Goal: Task Accomplishment & Management: Use online tool/utility

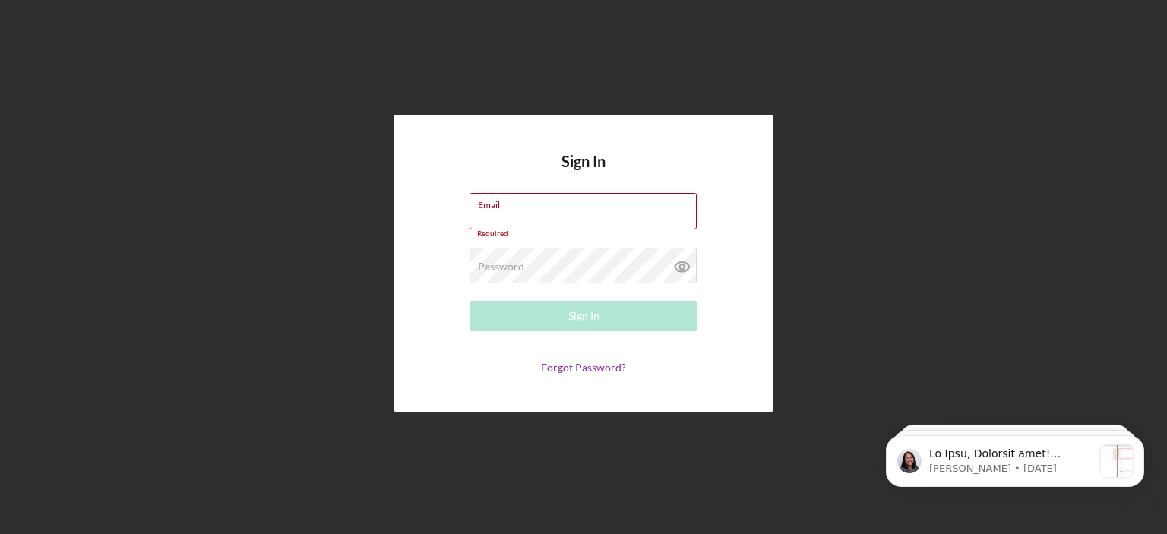
type input "[PERSON_NAME][EMAIL_ADDRESS][DOMAIN_NAME]"
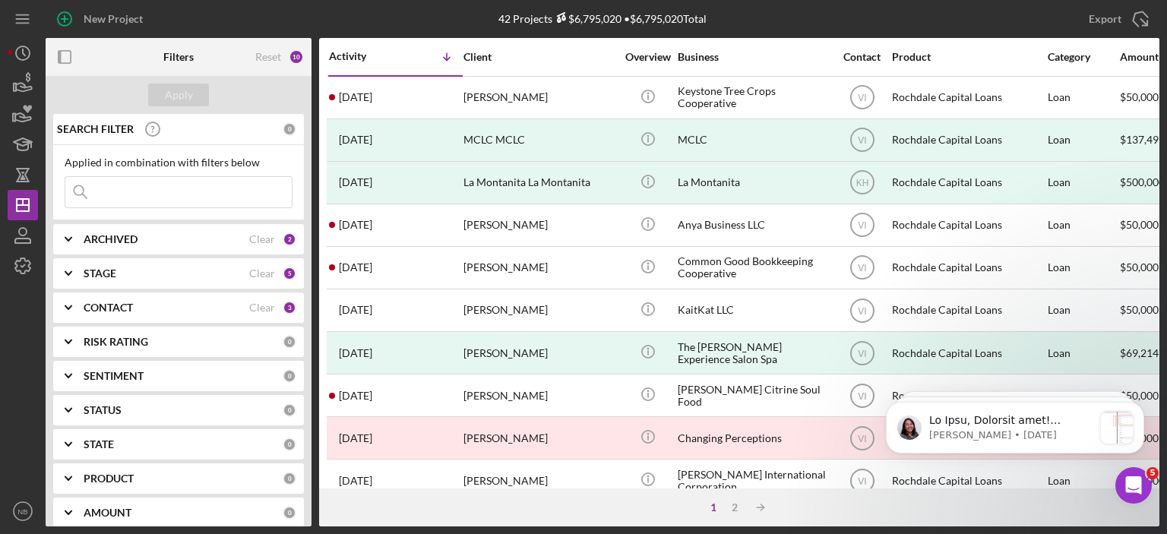
click at [71, 235] on icon "Icon/Expander" at bounding box center [68, 239] width 38 height 38
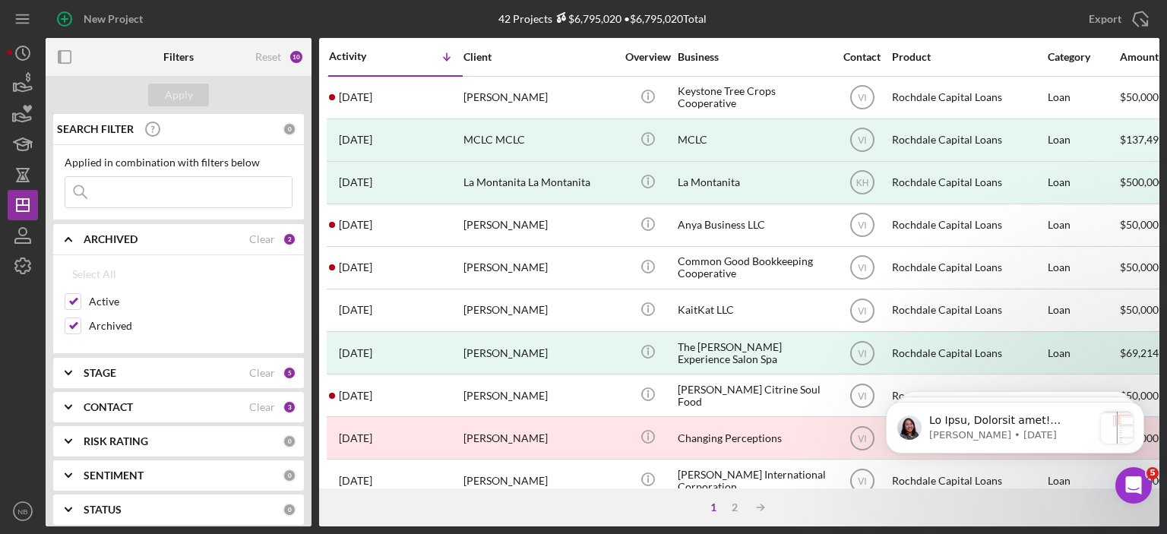
click at [71, 235] on icon "Icon/Expander" at bounding box center [68, 239] width 38 height 38
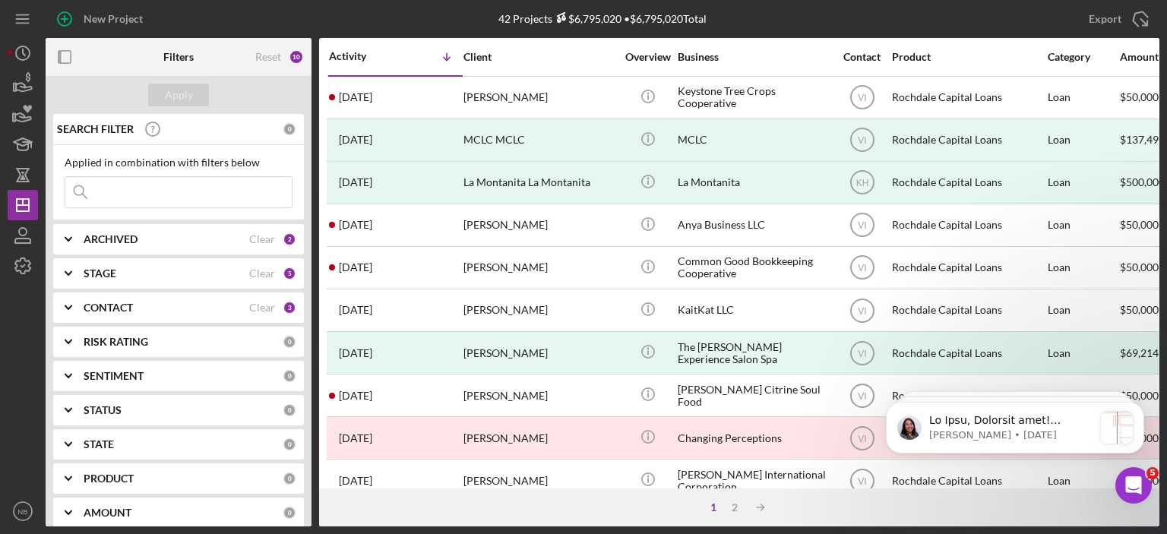
click at [69, 267] on icon "Icon/Expander" at bounding box center [68, 273] width 38 height 38
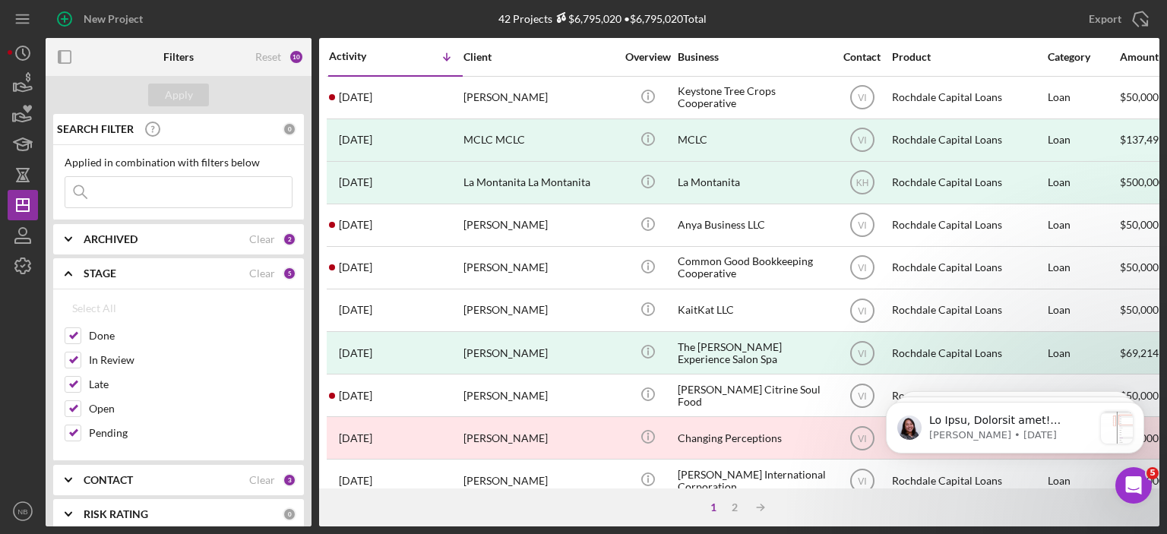
click at [69, 267] on icon "Icon/Expander" at bounding box center [68, 273] width 38 height 38
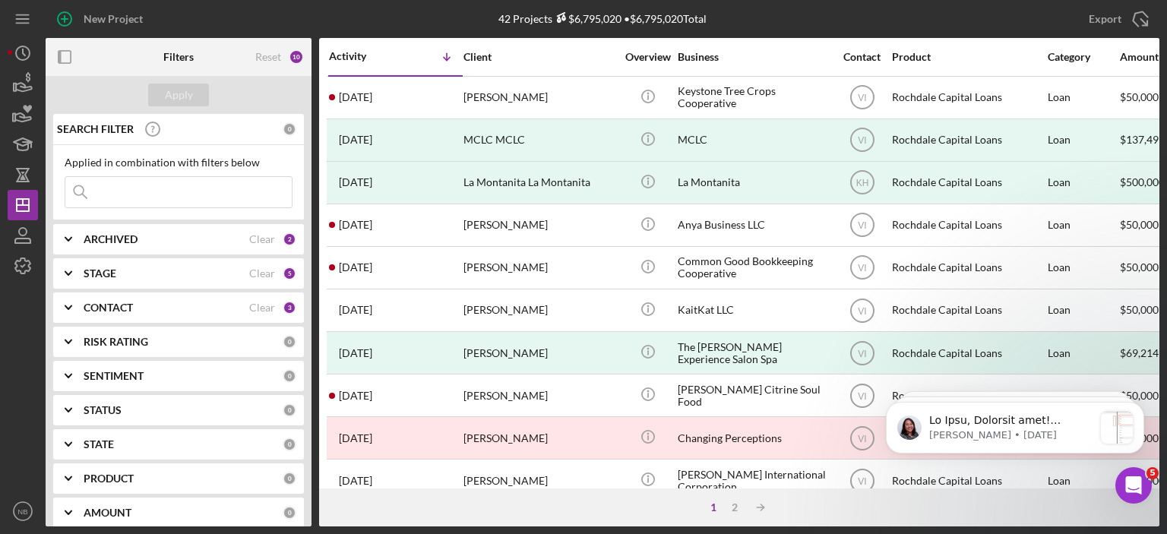
click at [69, 302] on icon "Icon/Expander" at bounding box center [68, 308] width 38 height 38
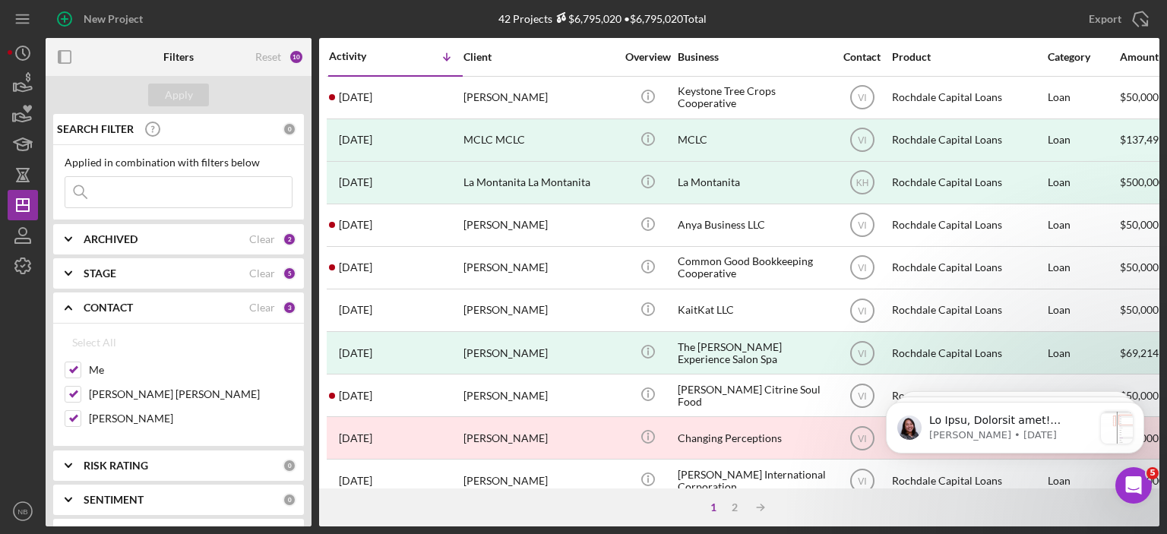
click at [69, 302] on icon "Icon/Expander" at bounding box center [68, 308] width 38 height 38
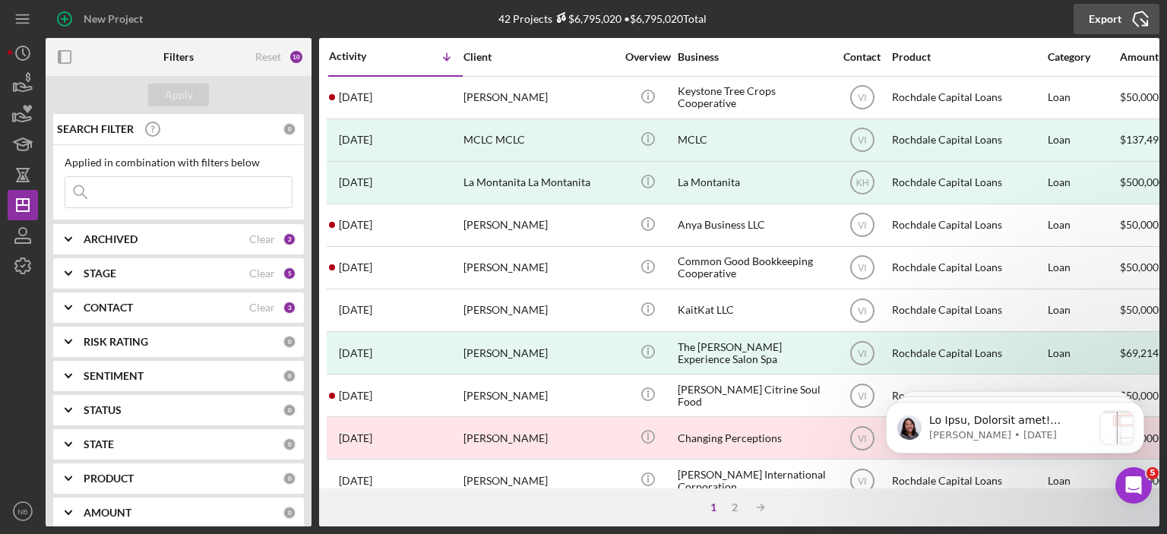
click at [1120, 13] on div "Export" at bounding box center [1104, 19] width 33 height 30
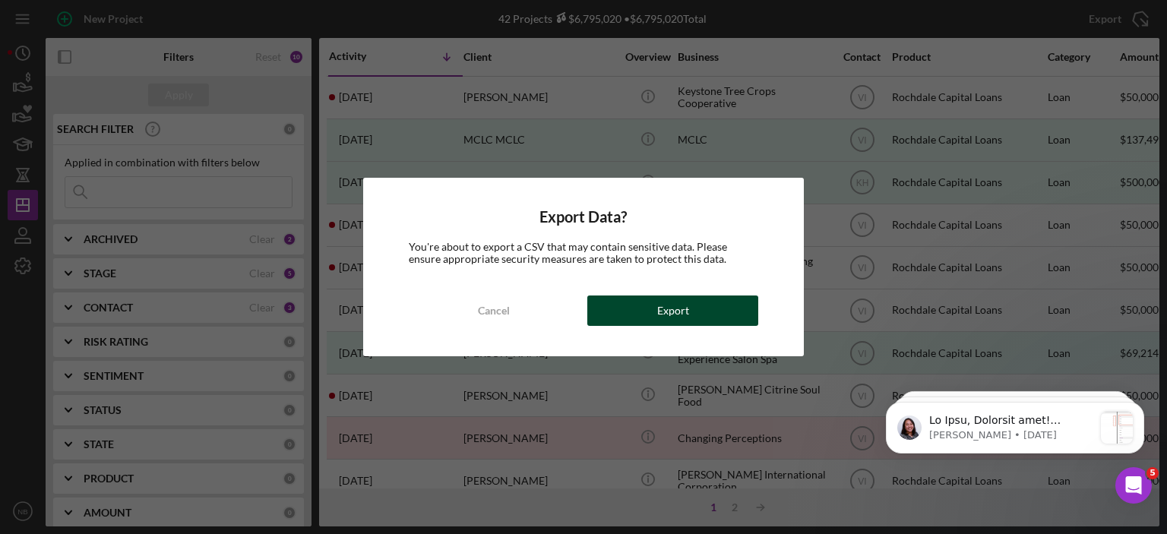
click at [680, 313] on div "Export" at bounding box center [673, 310] width 32 height 30
